Goal: Task Accomplishment & Management: Use online tool/utility

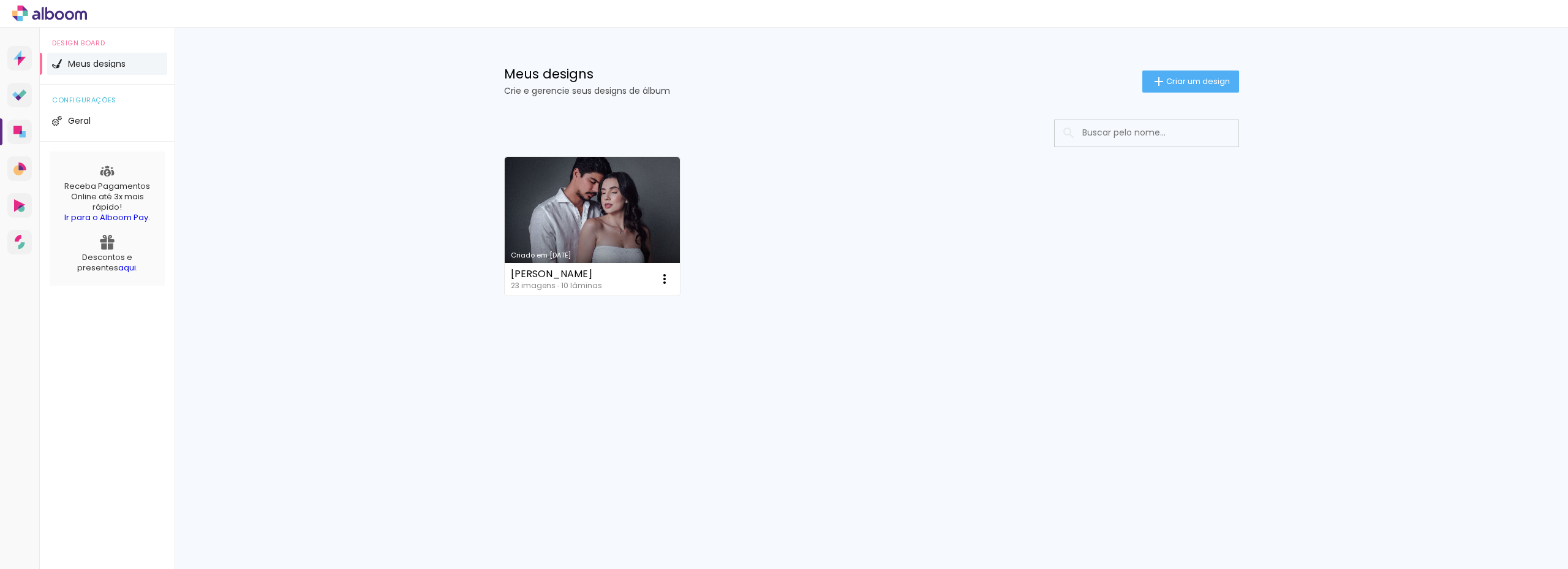
click at [581, 194] on link "Criado em [DATE]" at bounding box center [592, 226] width 176 height 138
click at [93, 62] on span "Meus designs" at bounding box center [96, 64] width 58 height 9
click at [80, 126] on li "Geral" at bounding box center [107, 121] width 120 height 22
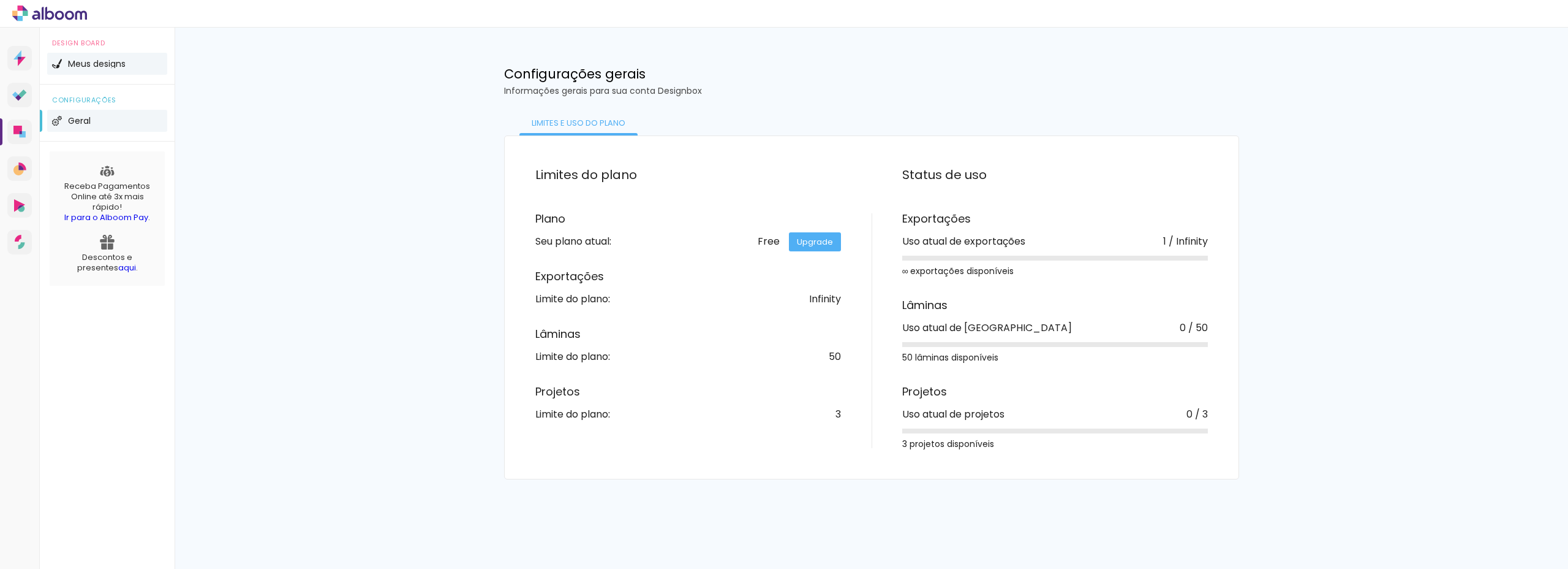
click at [93, 64] on span "Meus designs" at bounding box center [96, 64] width 58 height 9
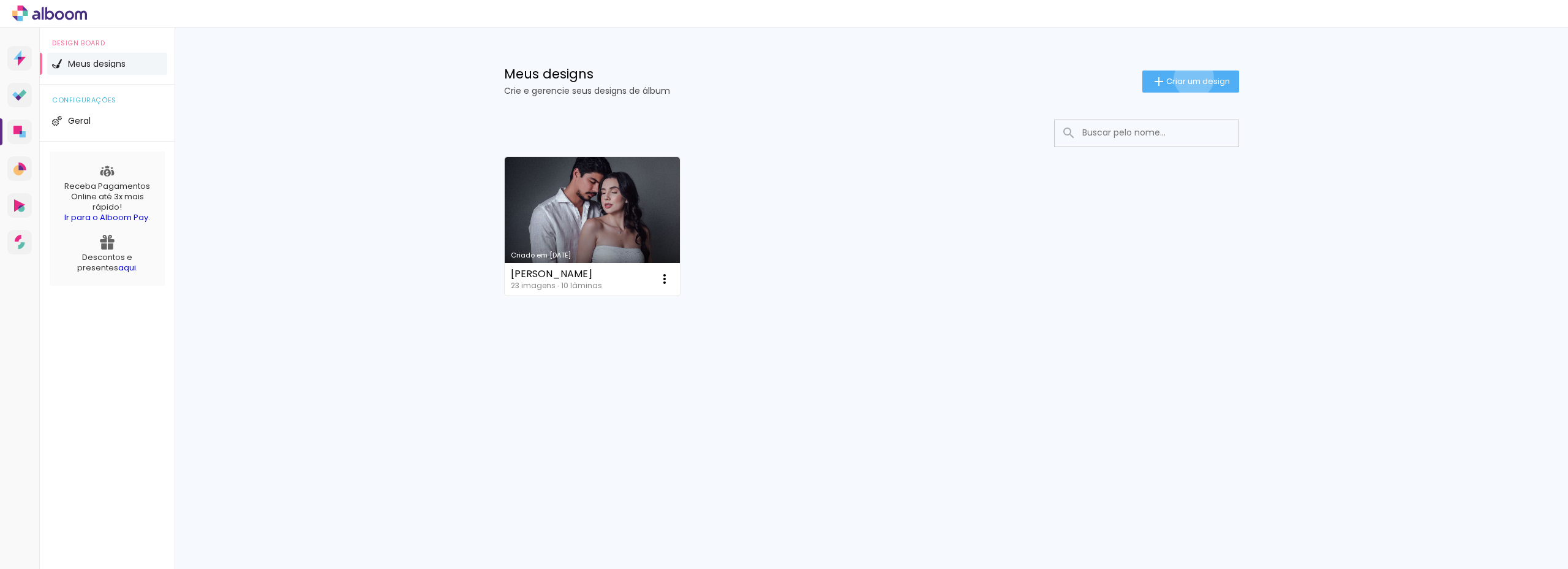
drag, startPoint x: 1192, startPoint y: 78, endPoint x: 1163, endPoint y: 112, distance: 44.7
click at [1192, 78] on span "Criar um design" at bounding box center [1198, 81] width 63 height 8
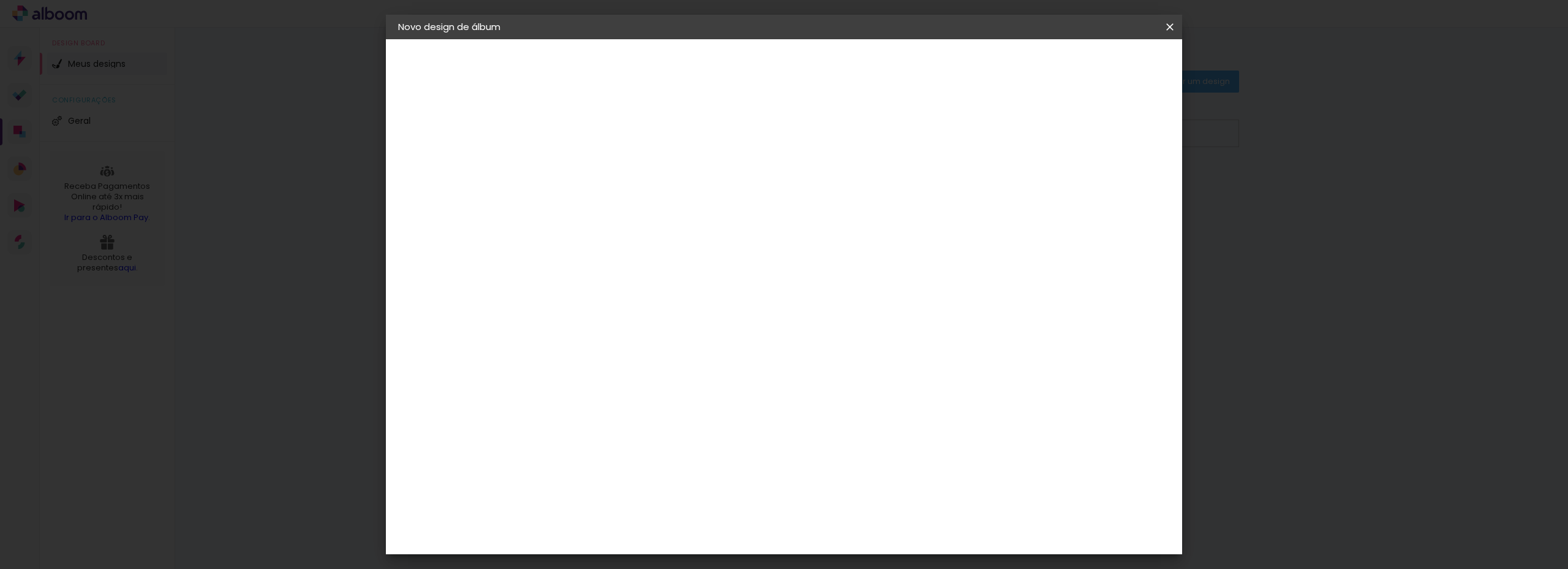
click at [1175, 23] on iron-icon at bounding box center [1169, 27] width 15 height 12
